Goal: Task Accomplishment & Management: Complete application form

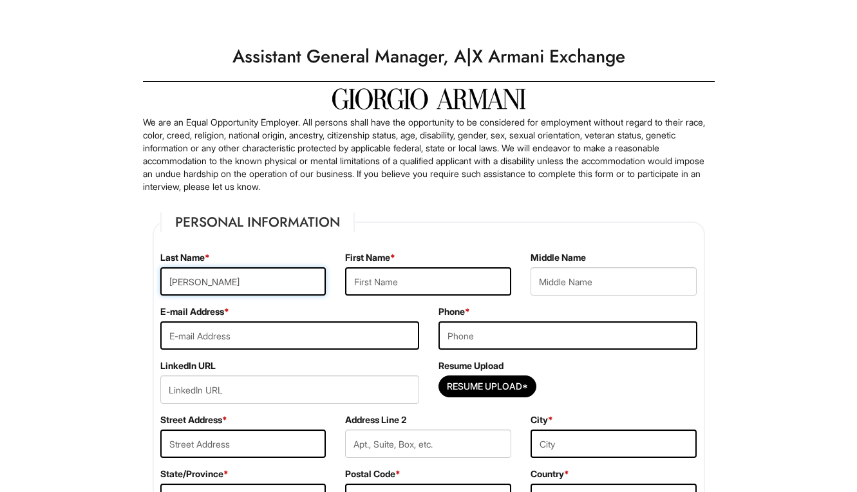
type input "Adan"
type input "Mohamed"
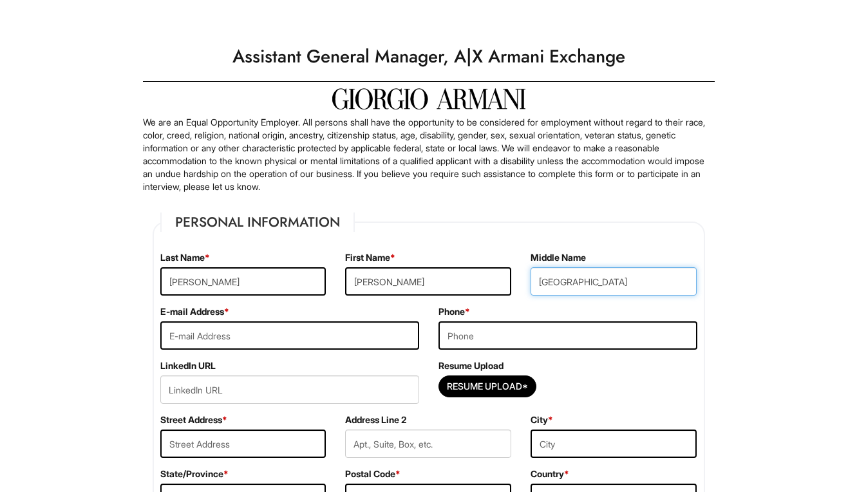
type input "Liban"
type input "Mohamedadan3535@gmail.com"
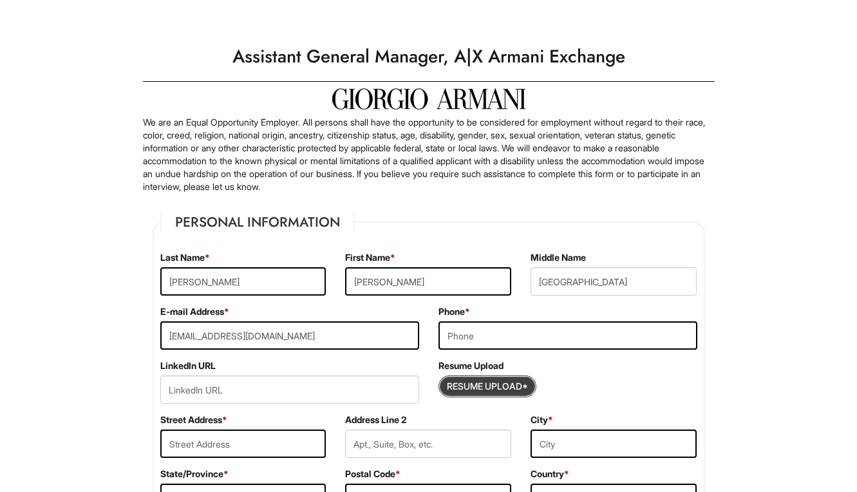
click at [476, 388] on input "Resume Upload*" at bounding box center [487, 386] width 97 height 21
type input "C:\fakepath\Mohamed Adan Resume -2.pdf"
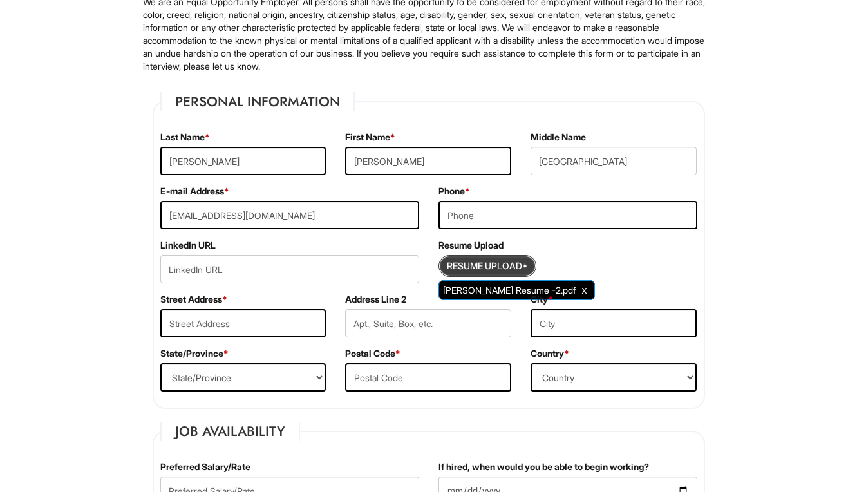
scroll to position [188, 0]
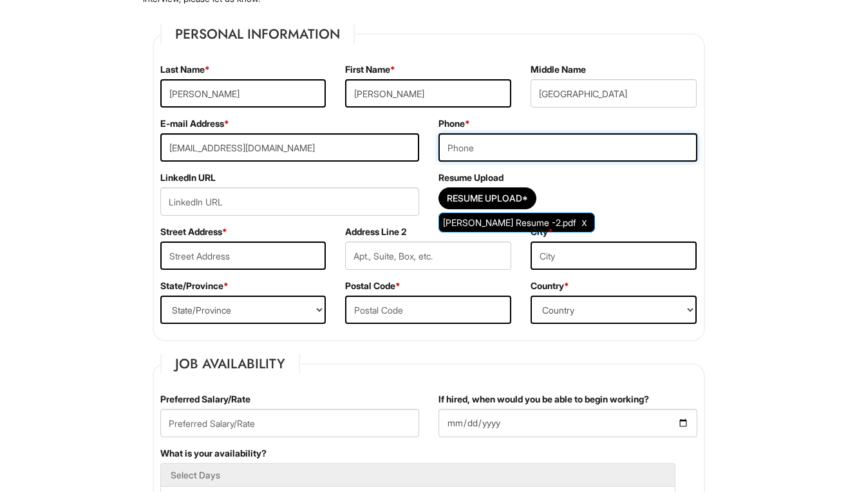
click at [488, 149] on input "tel" at bounding box center [568, 147] width 259 height 28
type input "763-318-3627"
click at [411, 173] on div "LinkedIn URL" at bounding box center [290, 198] width 278 height 54
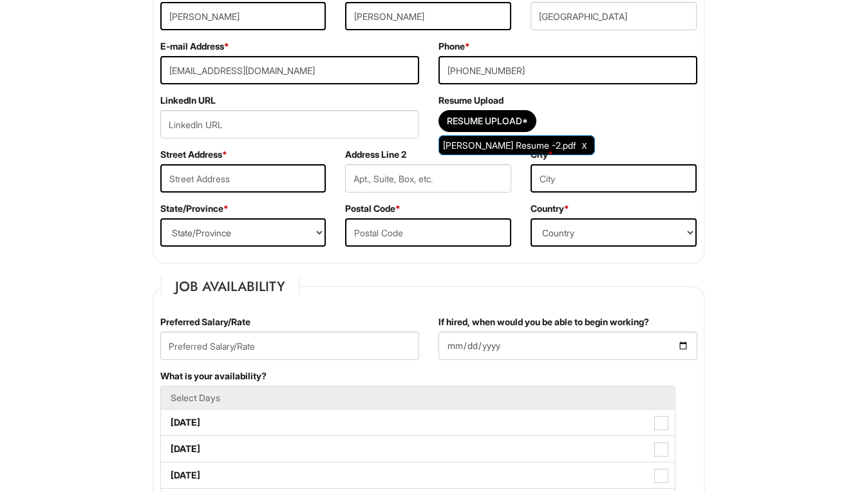
scroll to position [266, 0]
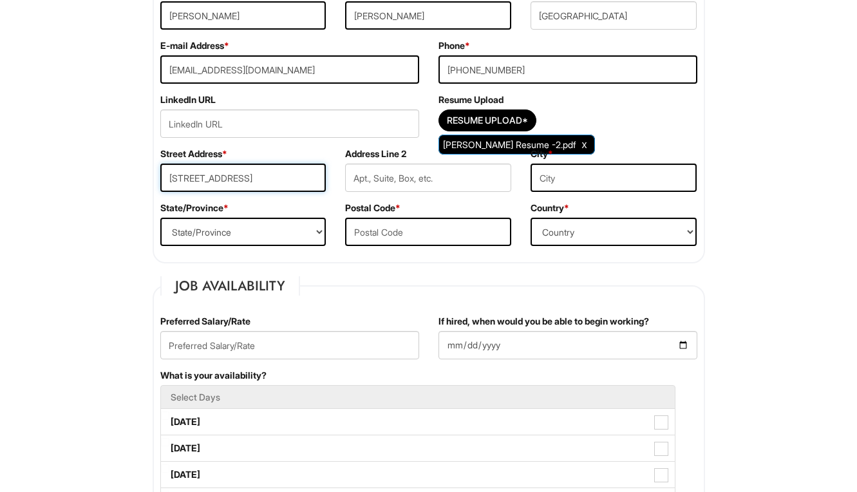
type input "8737 Prestwick Parkway"
type input "Brooklyn Park"
select select "MN"
type input "55443"
select select "United States of America"
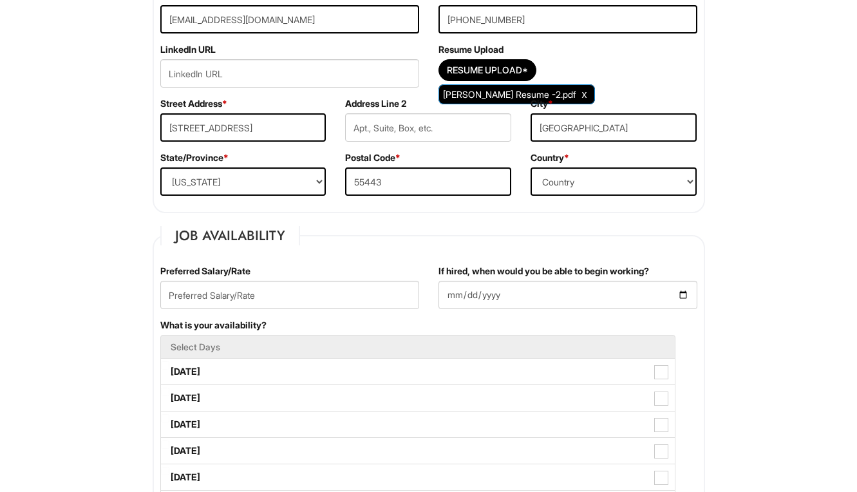
scroll to position [318, 0]
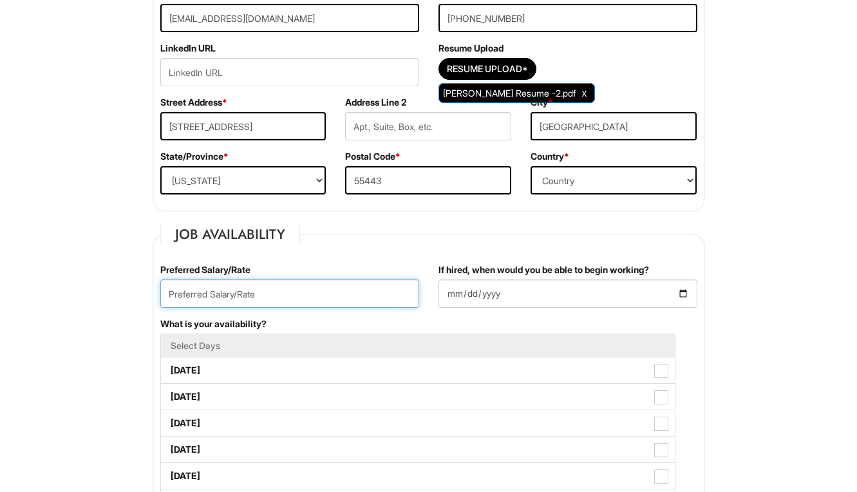
click at [287, 297] on input "text" at bounding box center [289, 294] width 259 height 28
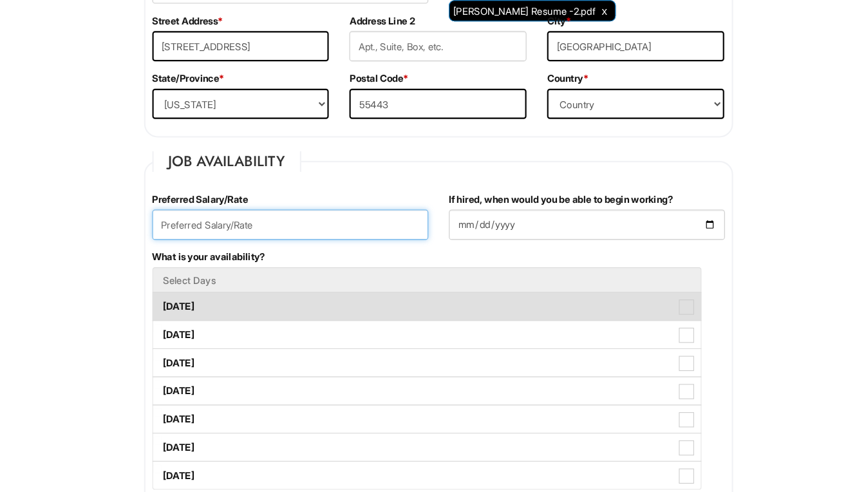
scroll to position [381, 0]
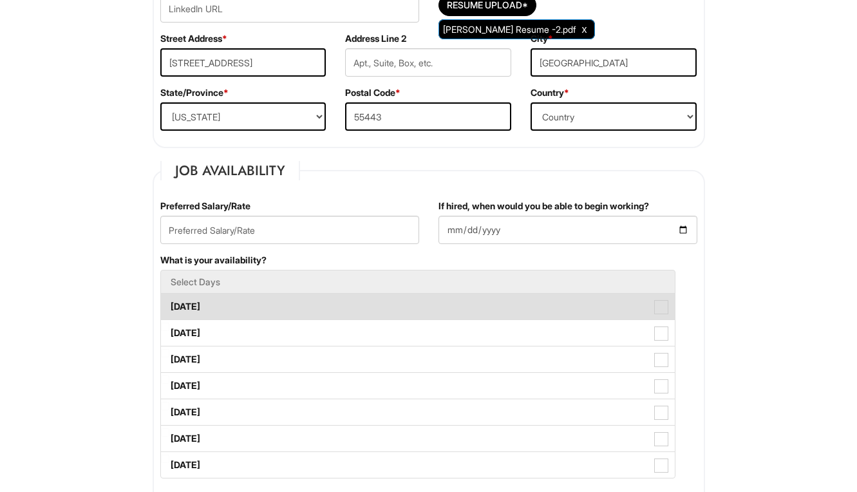
click at [665, 303] on span at bounding box center [662, 307] width 14 height 14
click at [169, 303] on Available_Monday "Monday" at bounding box center [165, 300] width 8 height 8
checkbox Available_Monday "true"
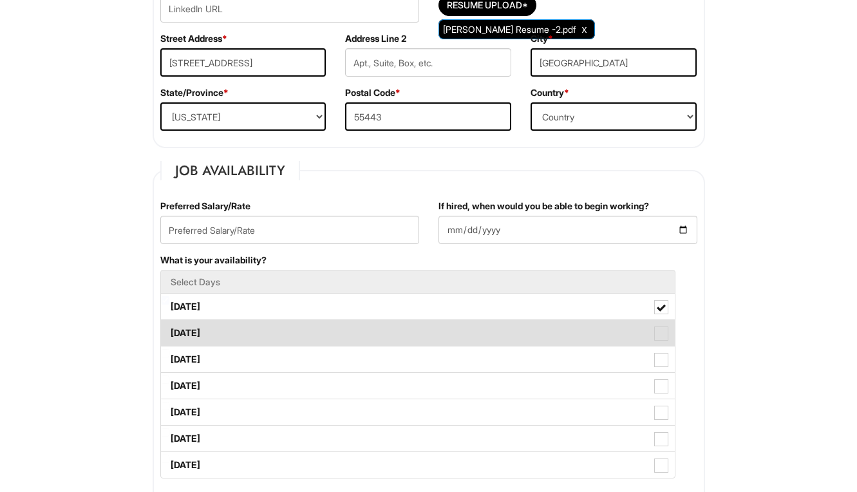
click at [661, 331] on span at bounding box center [662, 334] width 14 height 14
click at [169, 331] on Available_Tuesday "Tuesday" at bounding box center [165, 327] width 8 height 8
checkbox Available_Tuesday "true"
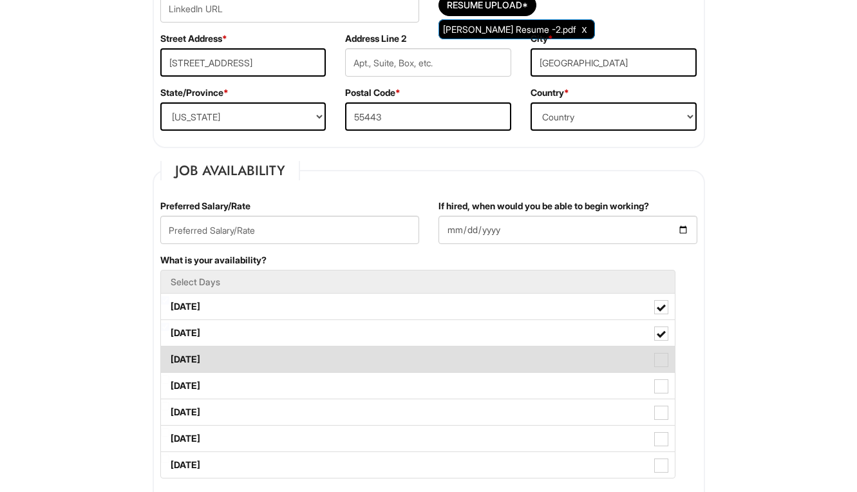
click at [662, 355] on span at bounding box center [662, 360] width 14 height 14
click at [169, 355] on Available_Wednesday "Wednesday" at bounding box center [165, 353] width 8 height 8
checkbox Available_Wednesday "true"
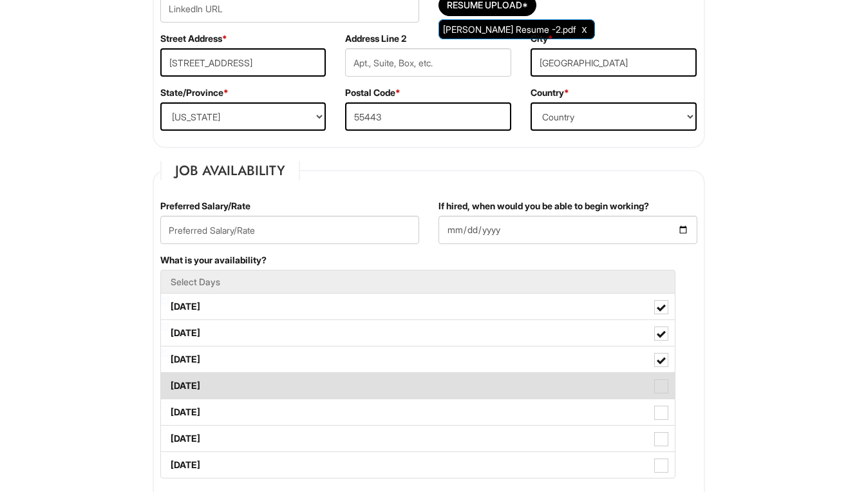
click at [663, 381] on span at bounding box center [662, 386] width 14 height 14
click at [169, 381] on Available_Thursday "Thursday" at bounding box center [165, 380] width 8 height 8
checkbox Available_Thursday "true"
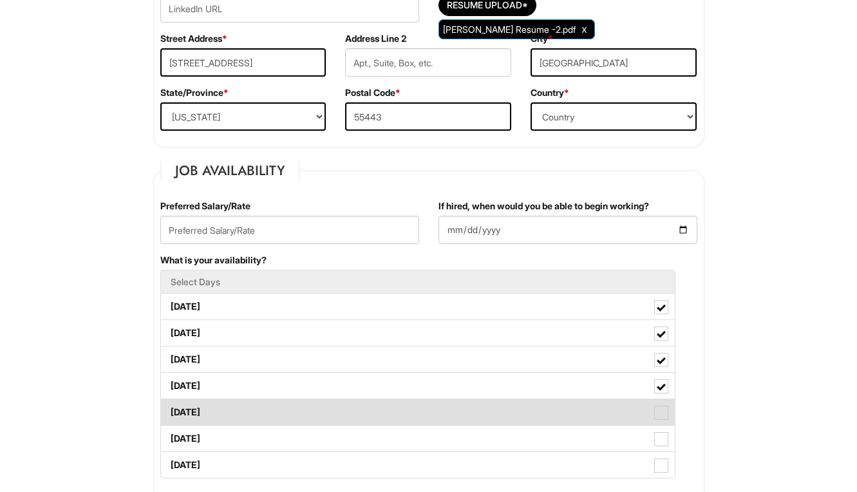
click at [658, 414] on span at bounding box center [662, 413] width 14 height 14
click at [169, 410] on Available_Friday "Friday" at bounding box center [165, 406] width 8 height 8
checkbox Available_Friday "true"
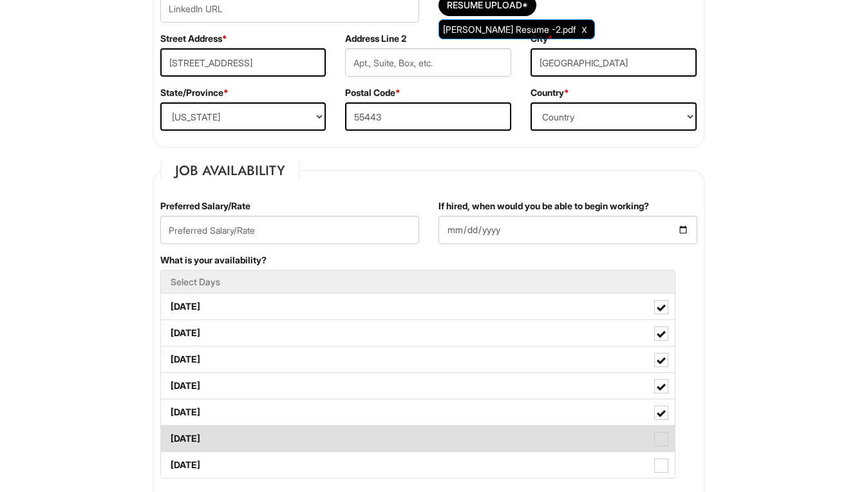
click at [660, 440] on span at bounding box center [662, 439] width 14 height 14
click at [169, 437] on Available_Saturday "Saturday" at bounding box center [165, 432] width 8 height 8
checkbox Available_Saturday "true"
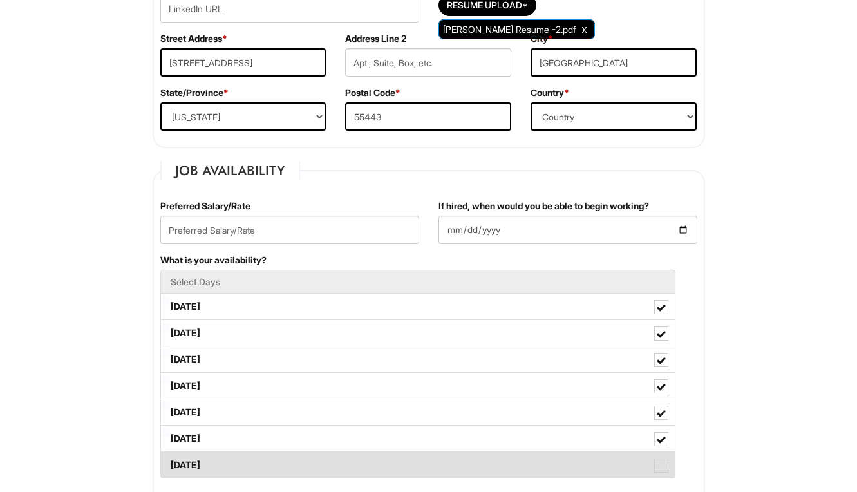
click at [662, 466] on span at bounding box center [662, 466] width 14 height 14
click at [169, 463] on Available_Sunday "Sunday" at bounding box center [165, 459] width 8 height 8
checkbox Available_Sunday "true"
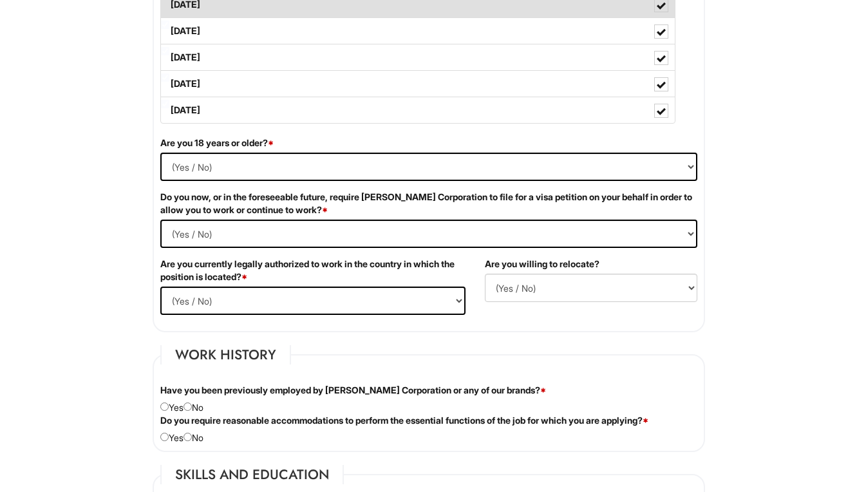
scroll to position [747, 0]
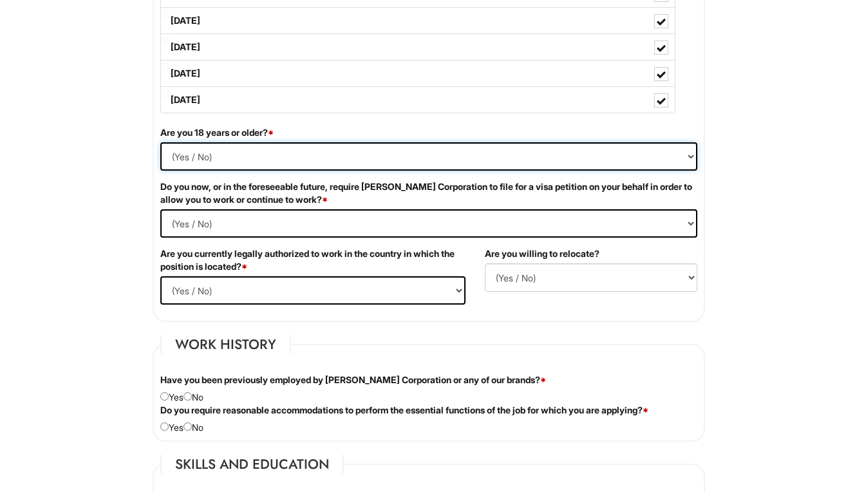
select select "Yes"
select Required "No"
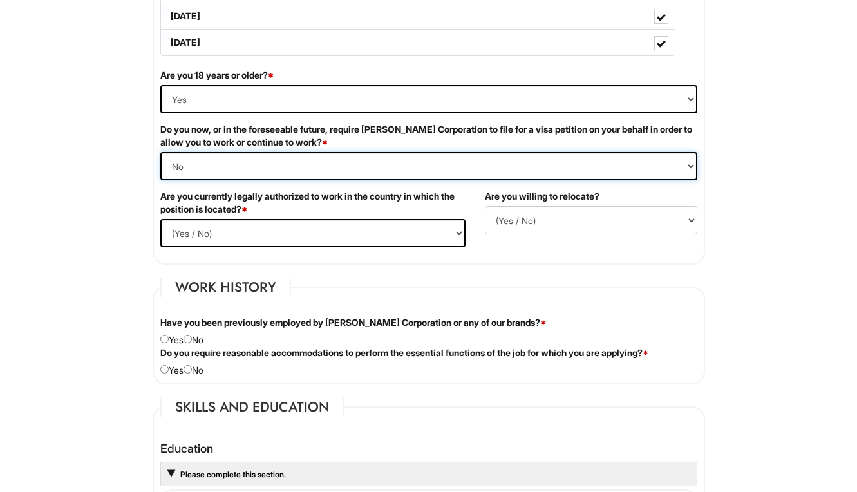
scroll to position [805, 0]
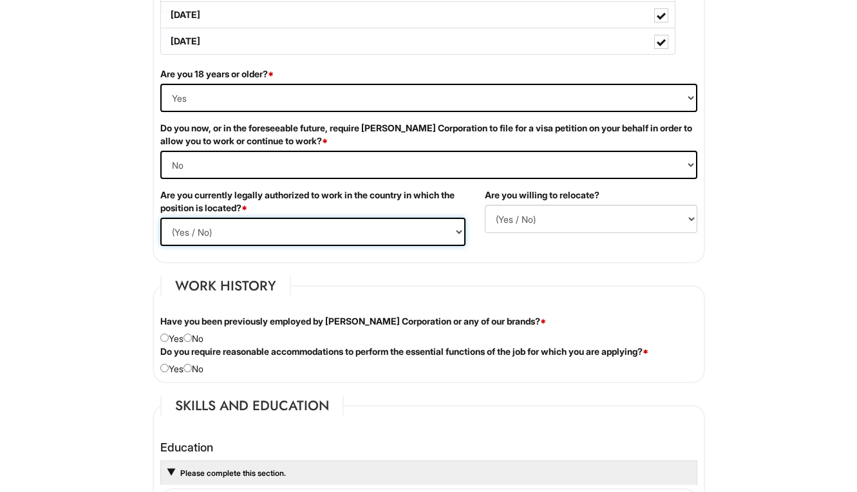
select select "Yes"
select select "N"
click at [192, 339] on input "radio" at bounding box center [188, 338] width 8 height 8
radio input "true"
click at [192, 369] on input "radio" at bounding box center [188, 368] width 8 height 8
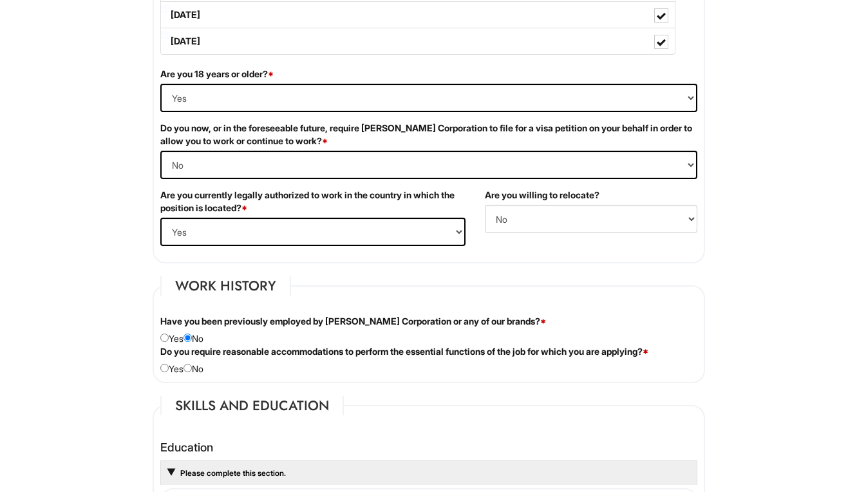
radio input "true"
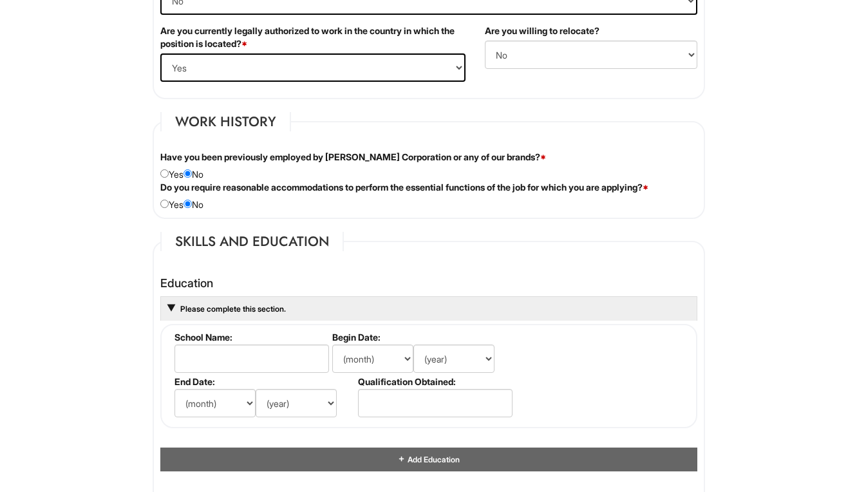
scroll to position [1024, 0]
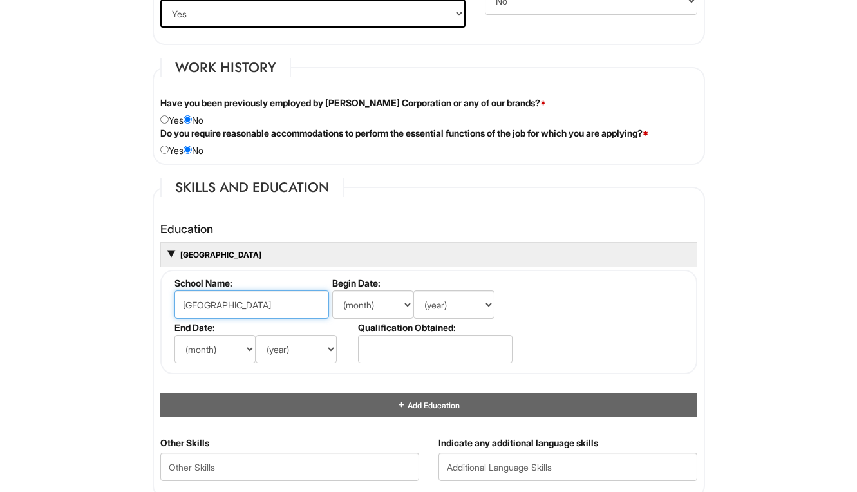
type input "Metro state university"
select select "11"
select select "2021"
select select "5"
select select "2023"
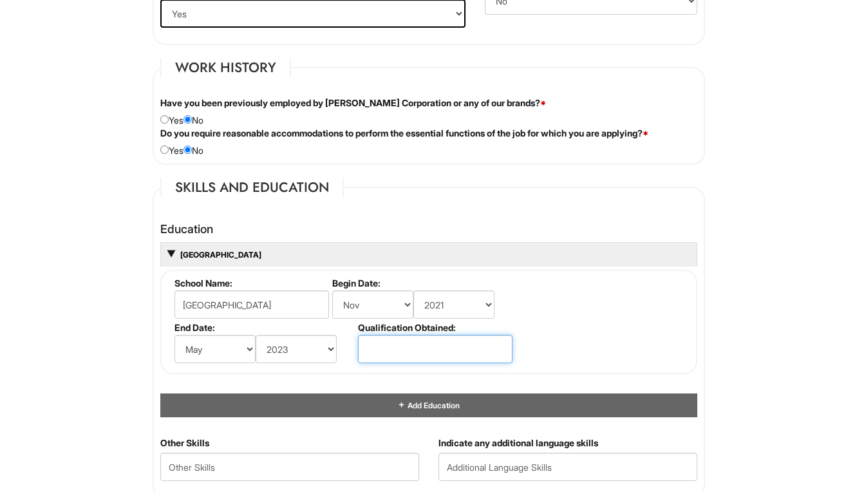
click at [432, 349] on input "text" at bounding box center [435, 349] width 155 height 28
type input "graduated"
click at [475, 381] on div "Education 11/2021 - 5/2023 Metro state university graduated School Name: Metro …" at bounding box center [428, 320] width 537 height 195
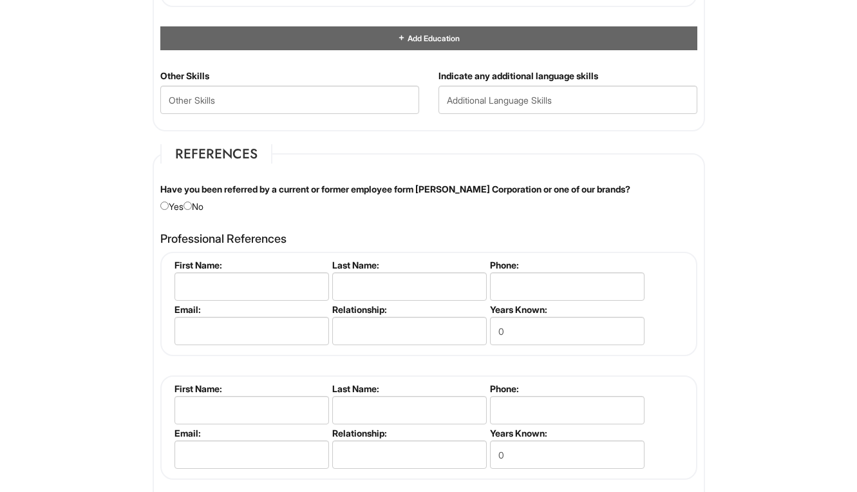
scroll to position [1399, 0]
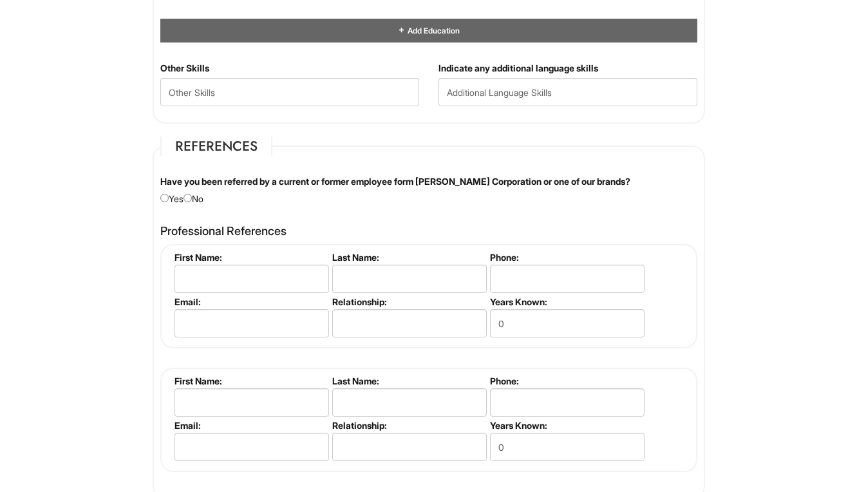
click at [192, 196] on input "radio" at bounding box center [188, 198] width 8 height 8
radio input "true"
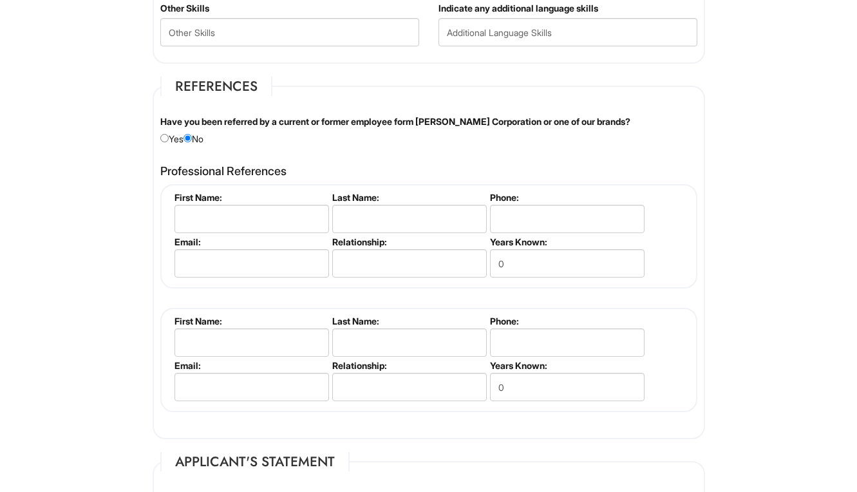
scroll to position [1460, 0]
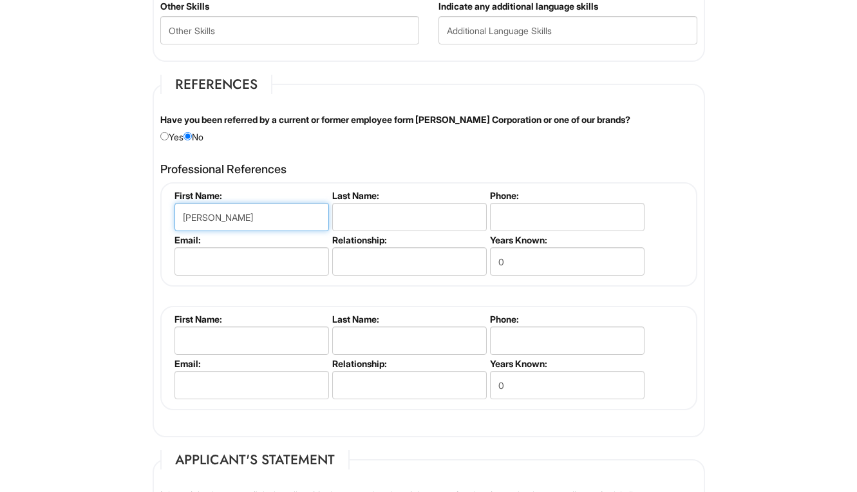
type input "Tiffany"
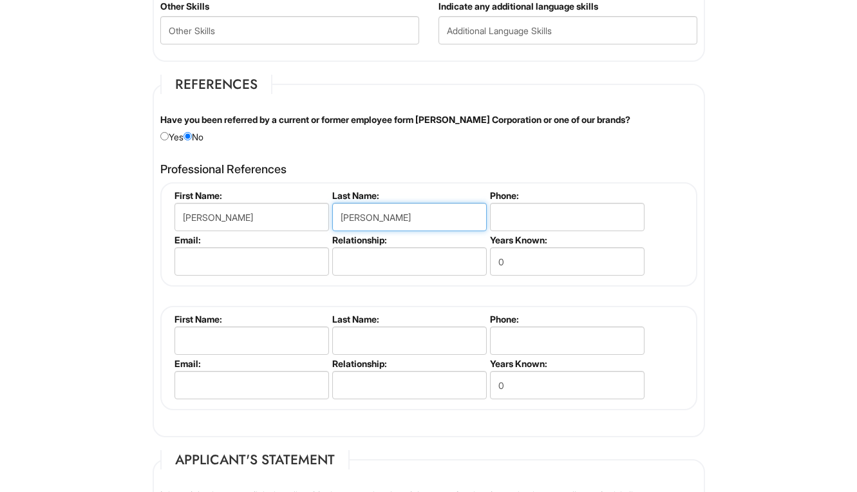
type input "George"
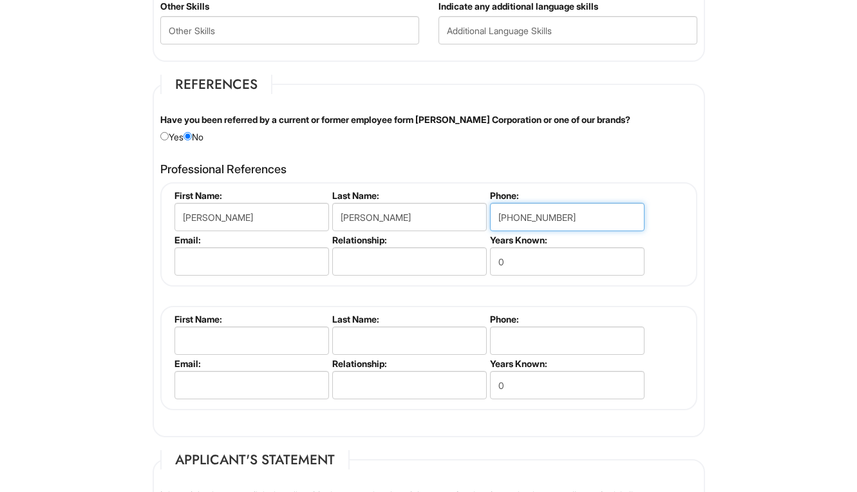
type input "651-502-1818"
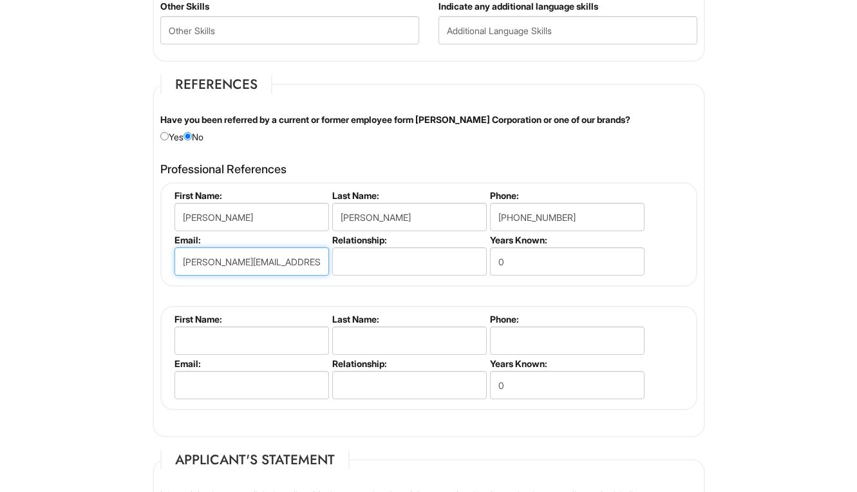
type input "Tiffany.geroge@hennepin.us"
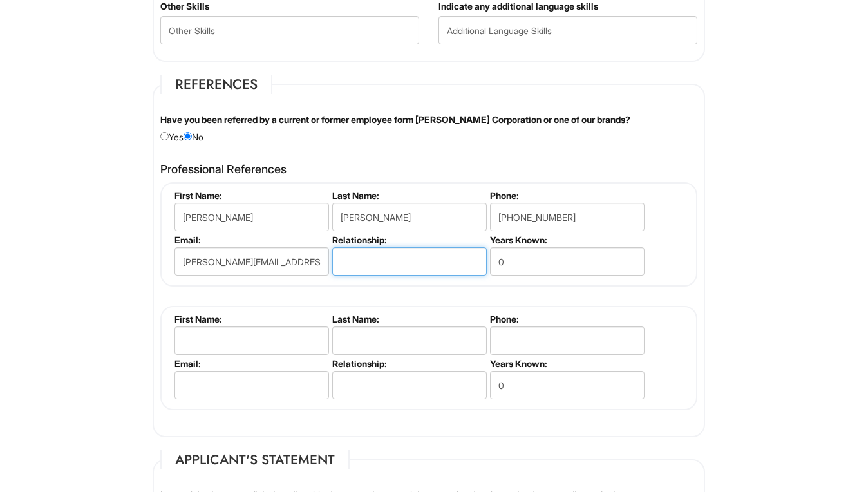
click at [369, 256] on input "text" at bounding box center [409, 261] width 155 height 28
type input "Co-worker"
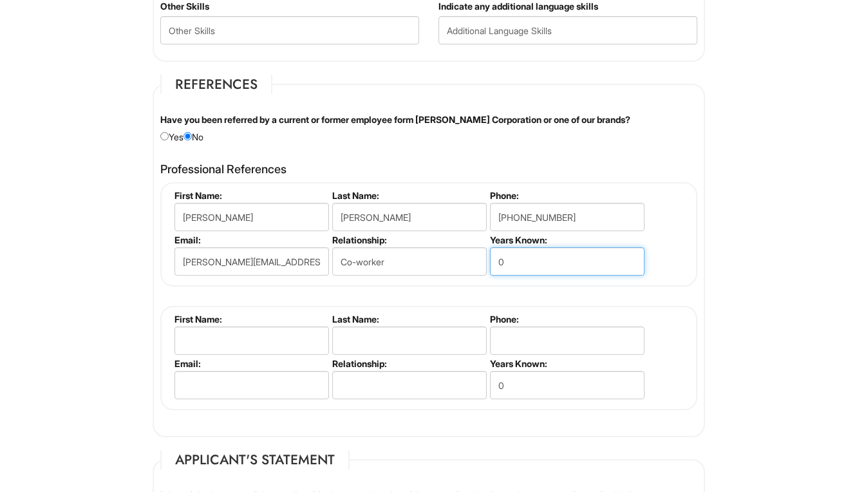
click at [533, 265] on input "0" at bounding box center [567, 261] width 155 height 28
type input "1 1/2"
click at [443, 289] on div "Tiffany George First Name: Tiffany Last Name: George Phone: 651-502-1818 Email:…" at bounding box center [428, 296] width 537 height 228
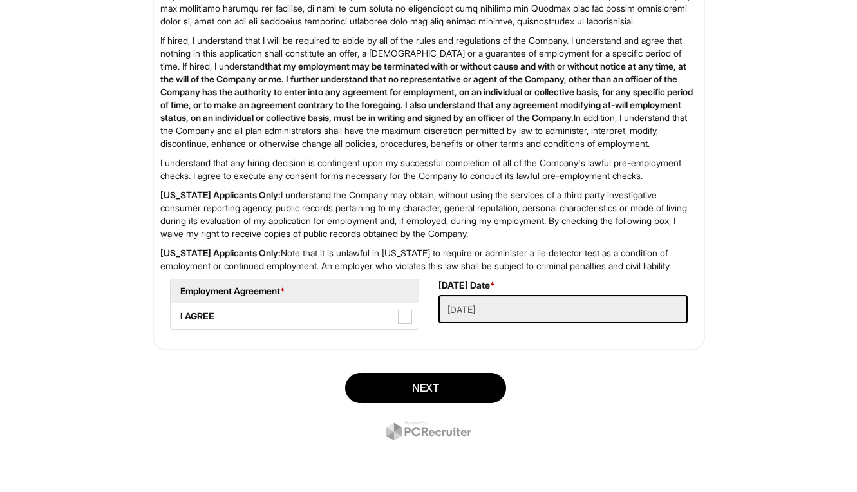
scroll to position [2071, 0]
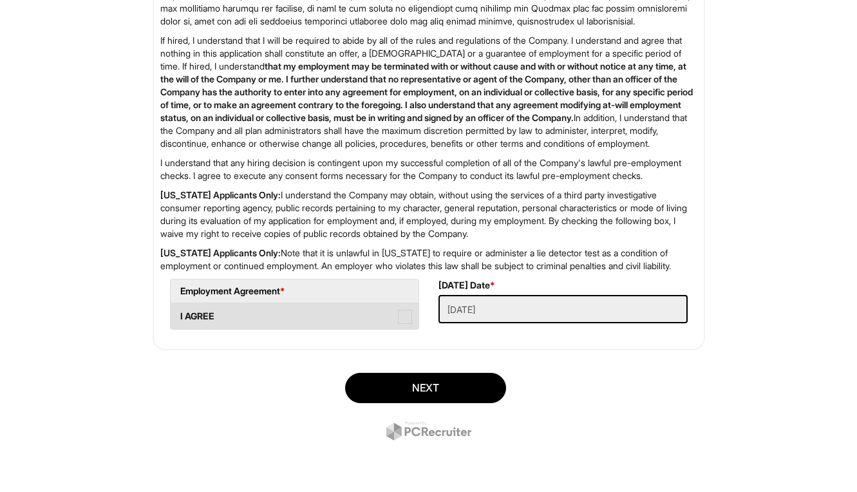
click at [407, 317] on span at bounding box center [405, 317] width 14 height 14
click at [179, 314] on AGREE "I AGREE" at bounding box center [175, 310] width 8 height 8
checkbox AGREE "true"
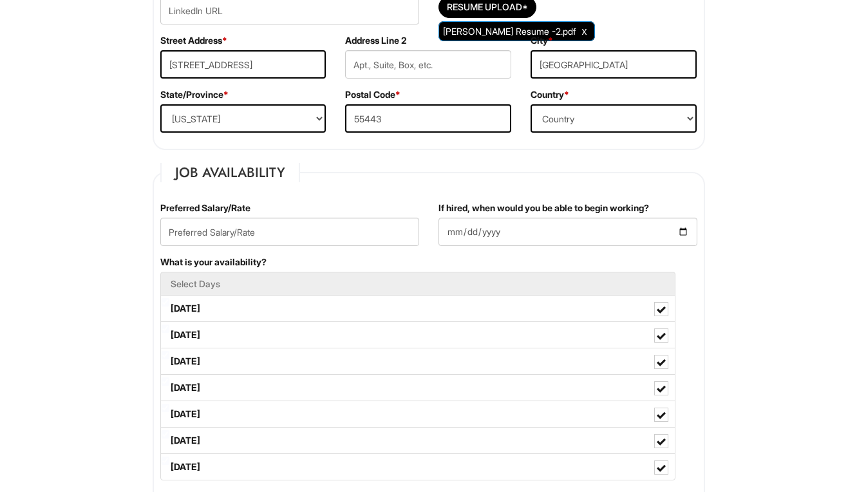
scroll to position [372, 0]
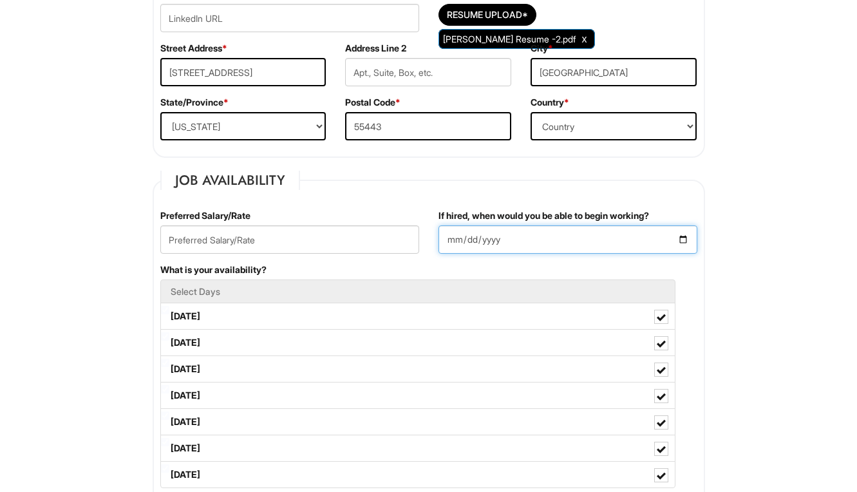
click at [470, 244] on input "If hired, when would you be able to begin working?" at bounding box center [568, 239] width 259 height 28
type input "2025-09-15"
click at [397, 211] on div "Preferred Salary/Rate" at bounding box center [290, 236] width 278 height 54
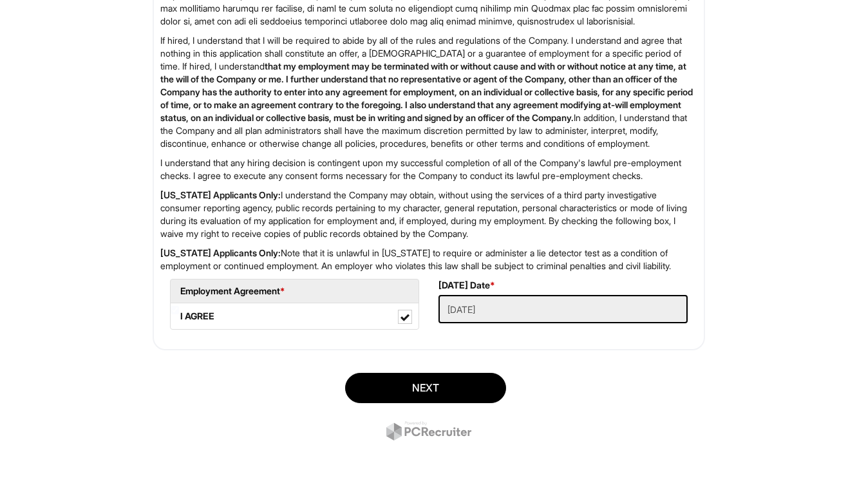
scroll to position [2071, 0]
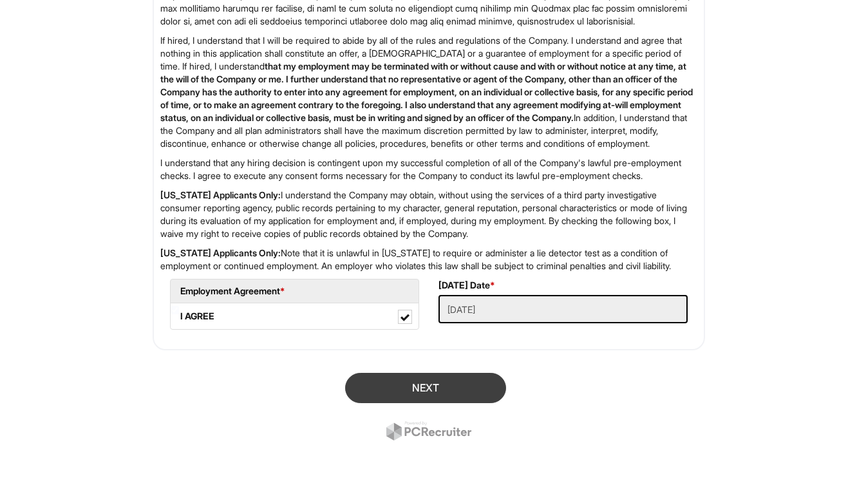
click at [419, 390] on button "Next" at bounding box center [425, 388] width 161 height 30
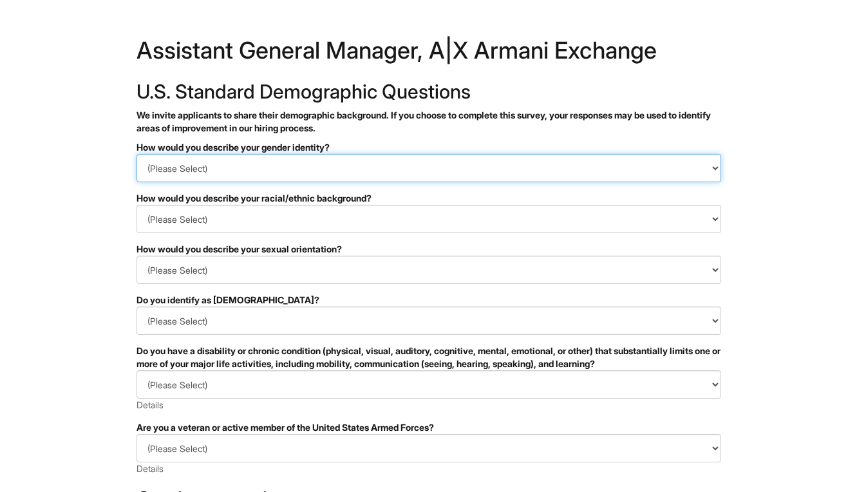
select select "Man"
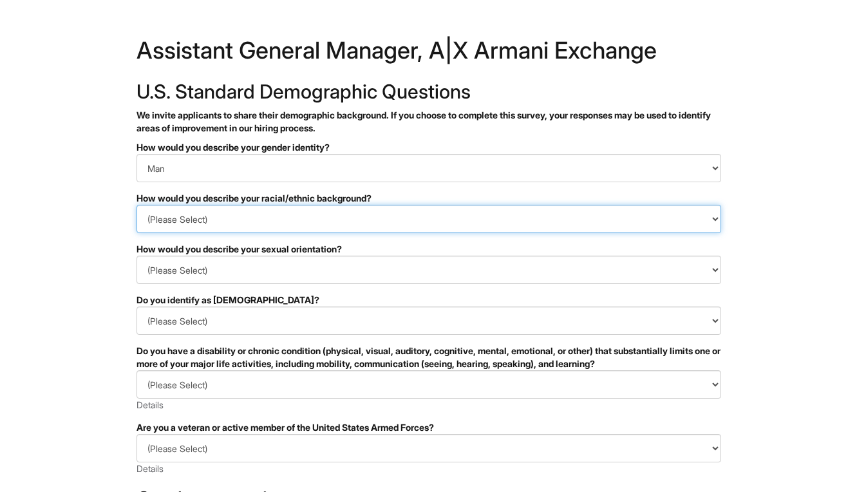
select select "Black or of [DEMOGRAPHIC_DATA] descent"
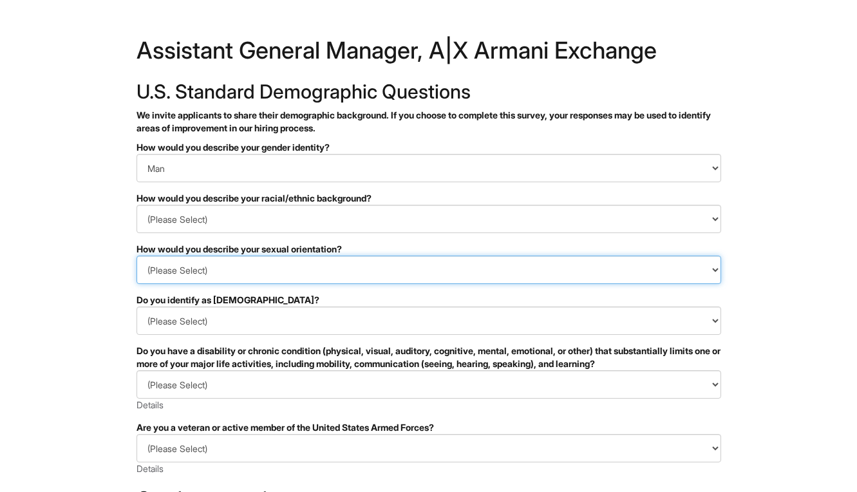
select select "[DEMOGRAPHIC_DATA]"
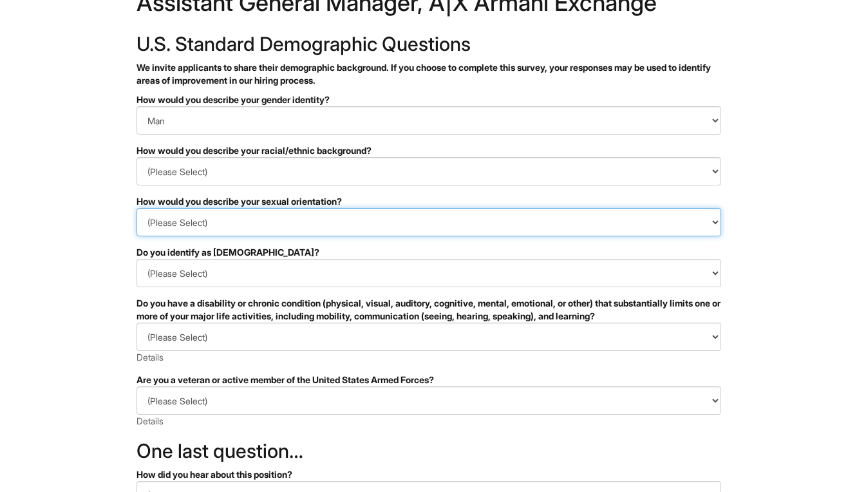
scroll to position [50, 0]
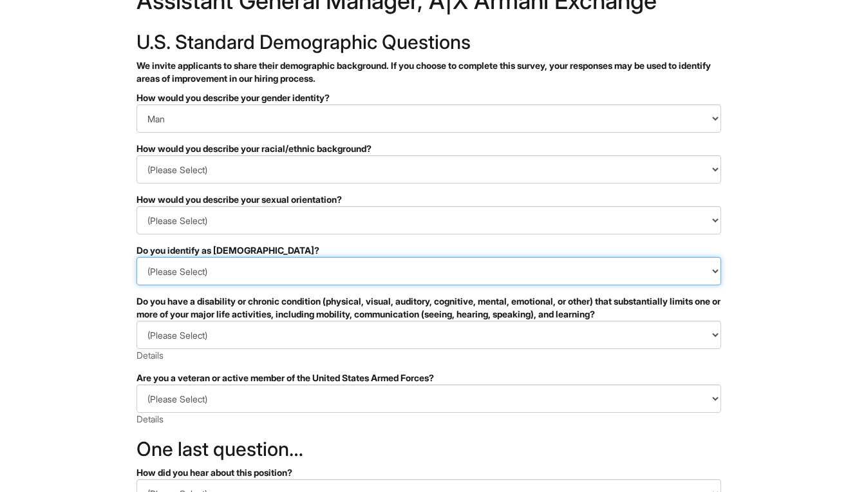
select select "No"
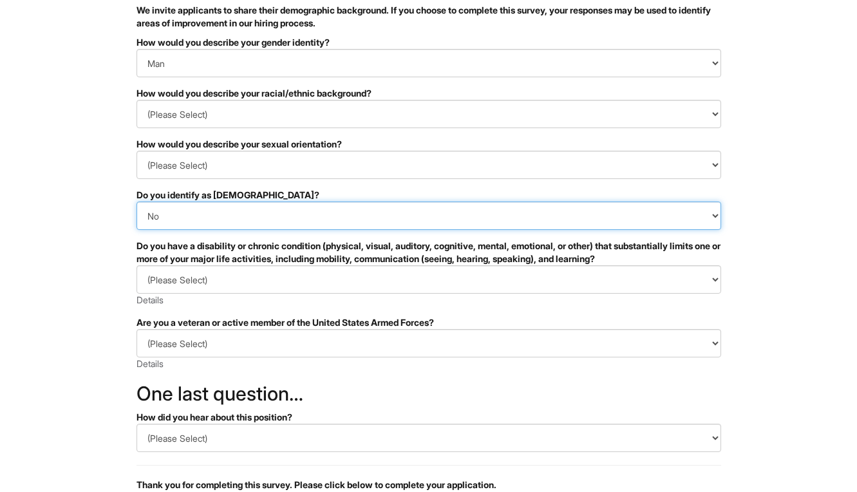
scroll to position [108, 0]
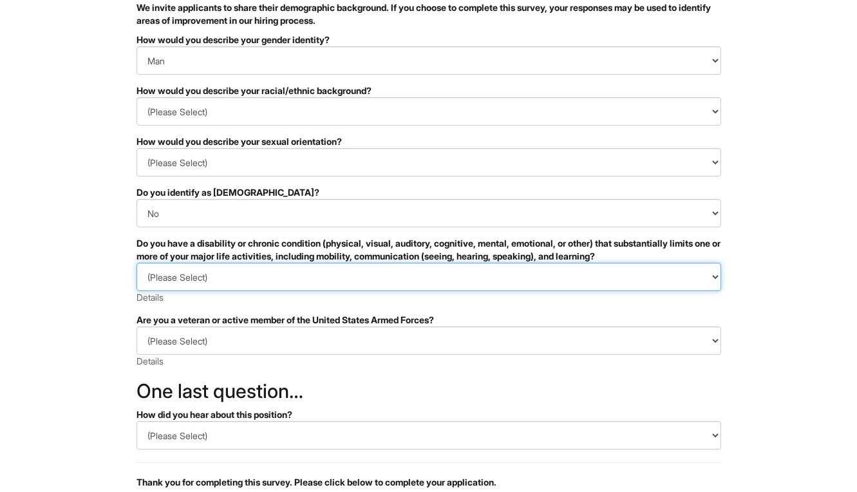
select select "NO, I DON'T HAVE A DISABILITY"
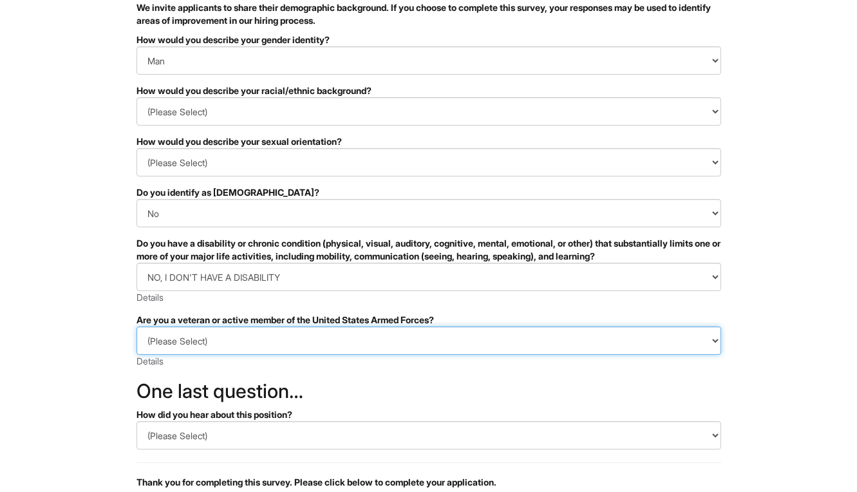
select select "I AM NOT A PROTECTED VETERAN"
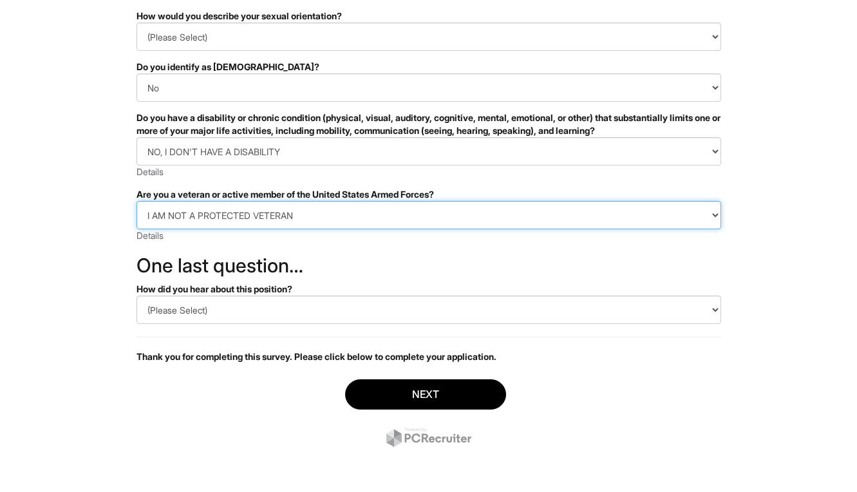
scroll to position [233, 0]
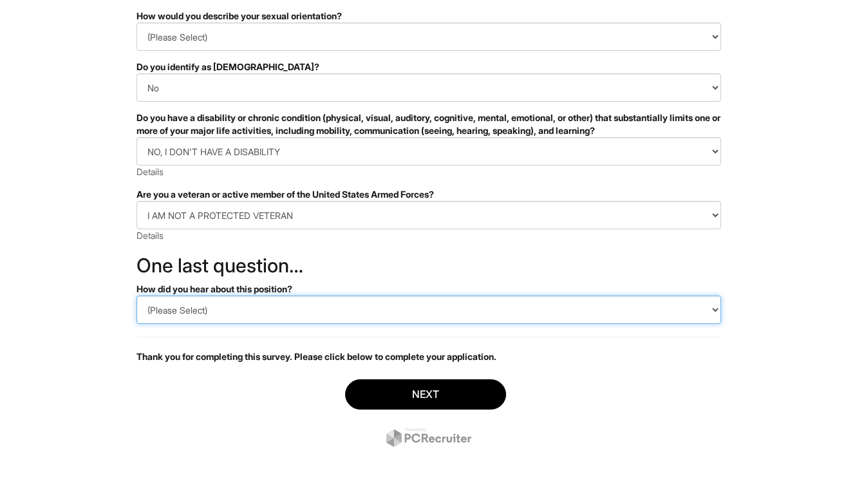
select select "LinkedIn"
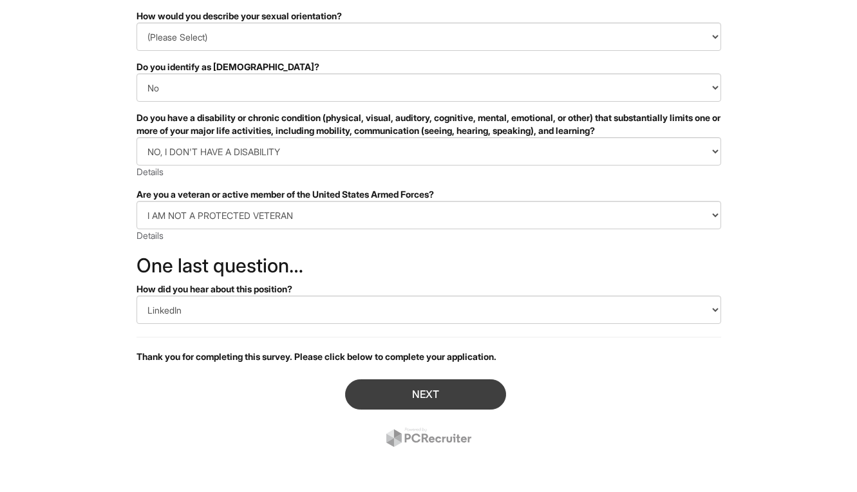
click at [424, 402] on button "Next" at bounding box center [425, 394] width 161 height 30
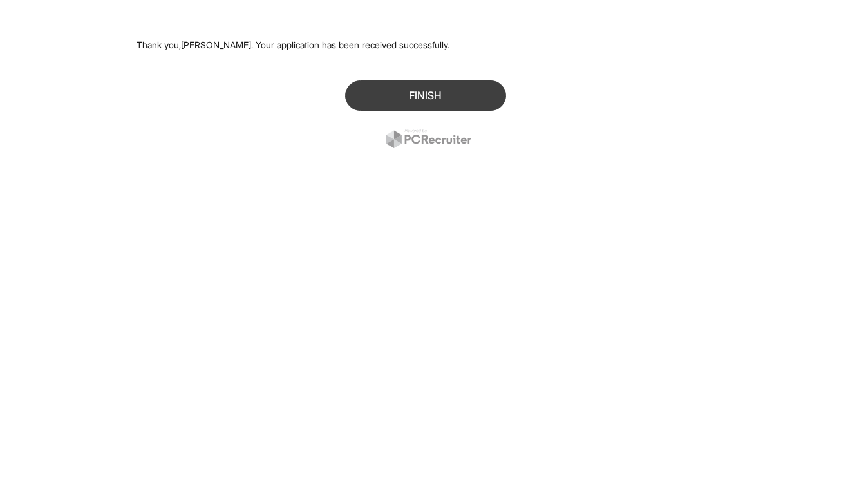
click at [427, 98] on button "Finish" at bounding box center [425, 96] width 161 height 30
